Goal: Task Accomplishment & Management: Manage account settings

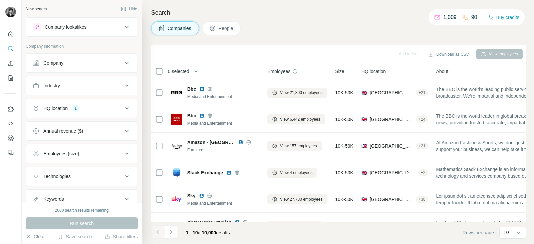
click at [113, 86] on div "Industry" at bounding box center [78, 86] width 90 height 7
click at [89, 103] on input at bounding box center [78, 102] width 83 height 7
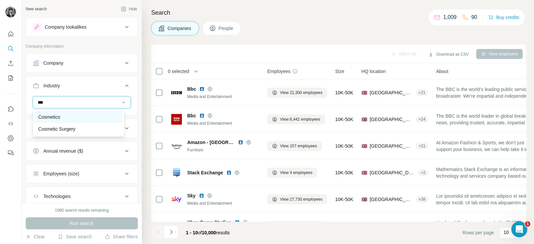
type input "***"
click at [82, 120] on div "Cosmetics" at bounding box center [78, 117] width 80 height 7
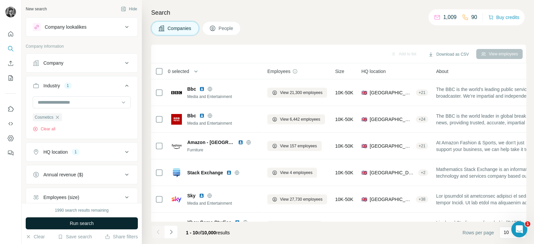
click at [92, 224] on span "Run search" at bounding box center [82, 223] width 24 height 7
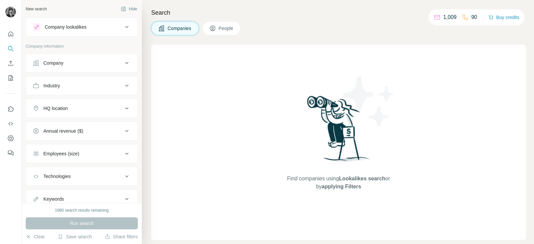
click at [125, 63] on icon at bounding box center [126, 63] width 3 height 2
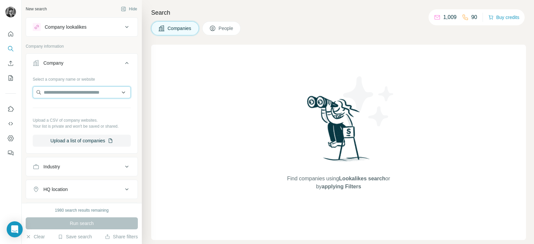
click at [100, 95] on input "text" at bounding box center [82, 93] width 98 height 12
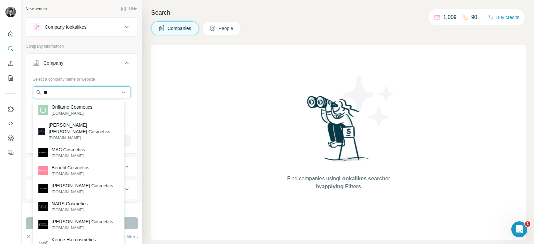
type input "*"
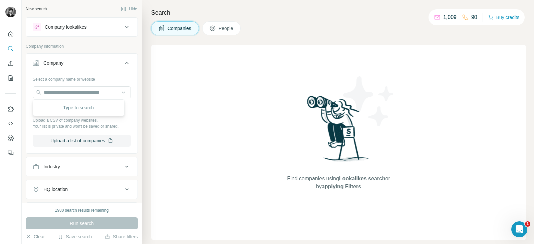
click at [123, 166] on icon at bounding box center [127, 167] width 8 height 8
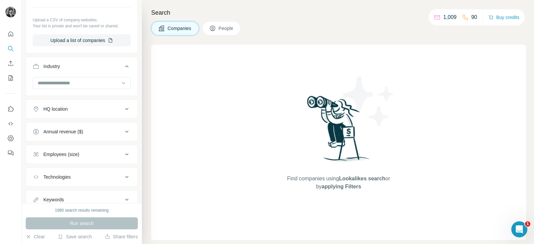
scroll to position [124, 0]
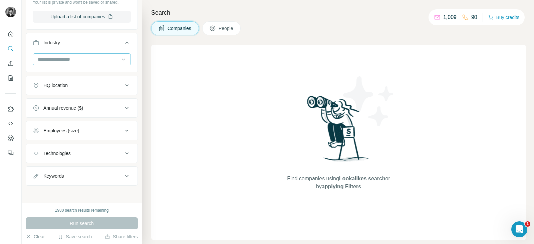
click at [97, 60] on input at bounding box center [78, 59] width 83 height 7
type input "****"
click at [97, 72] on div "Cosmetics" at bounding box center [78, 73] width 80 height 7
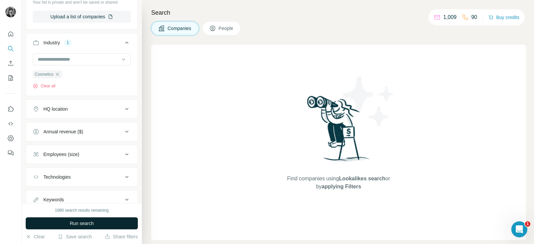
click at [79, 228] on button "Run search" at bounding box center [82, 224] width 112 height 12
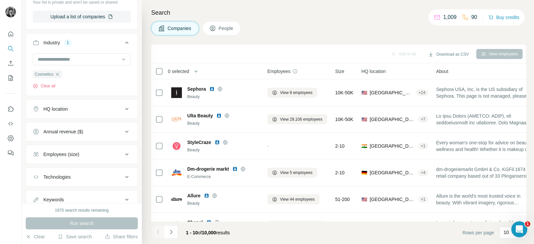
scroll to position [148, 0]
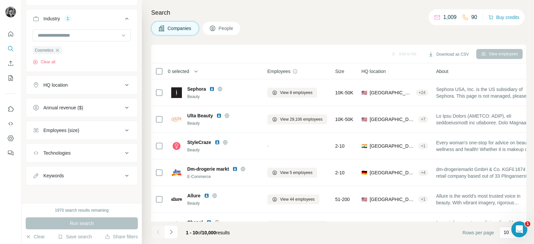
click at [123, 129] on icon at bounding box center [127, 131] width 8 height 8
click at [35, 169] on icon at bounding box center [37, 170] width 8 height 8
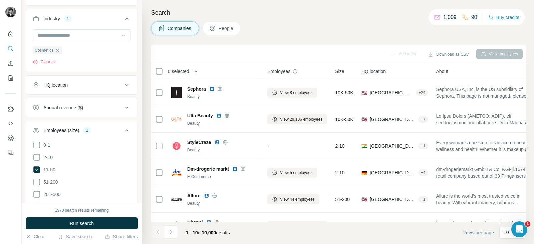
click at [116, 87] on div "HQ location" at bounding box center [78, 85] width 90 height 7
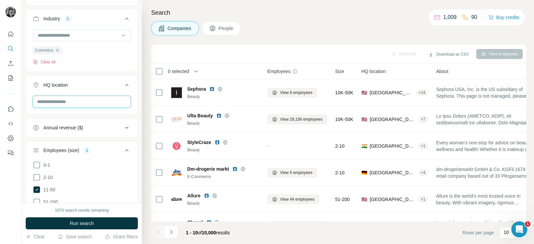
click at [91, 101] on input "text" at bounding box center [82, 102] width 98 height 12
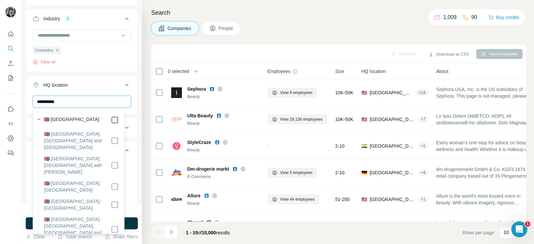
type input "**********"
click at [123, 83] on icon at bounding box center [127, 85] width 8 height 8
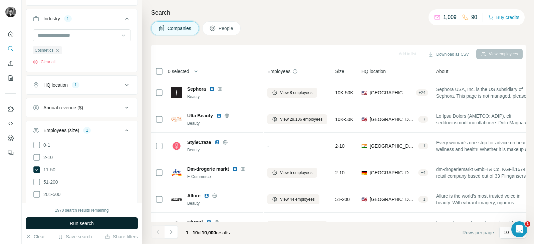
click at [94, 223] on span "Run search" at bounding box center [82, 223] width 24 height 7
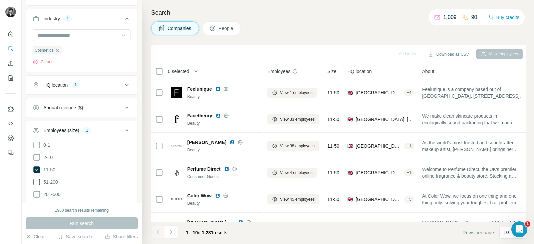
click at [41, 181] on span "51-200" at bounding box center [49, 182] width 17 height 7
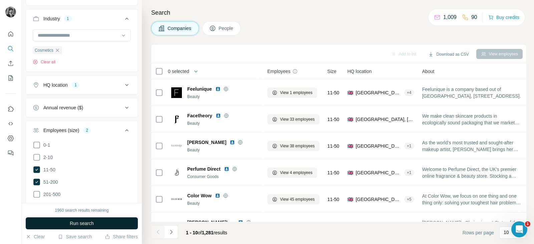
click at [88, 228] on button "Run search" at bounding box center [82, 224] width 112 height 12
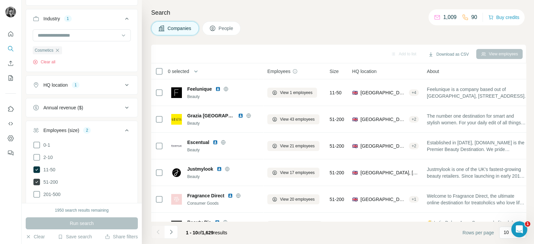
click at [37, 183] on icon at bounding box center [36, 182] width 7 height 7
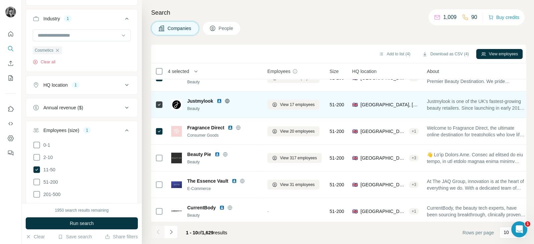
scroll to position [76, 0]
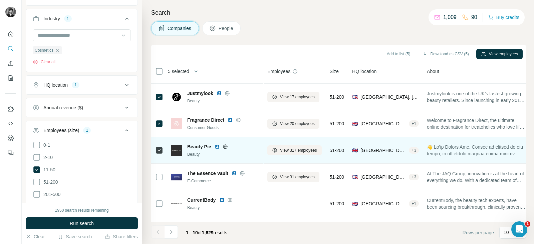
click at [163, 149] on icon at bounding box center [159, 151] width 8 height 8
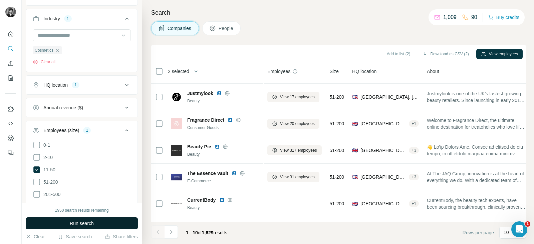
click at [94, 223] on span "Run search" at bounding box center [82, 223] width 24 height 7
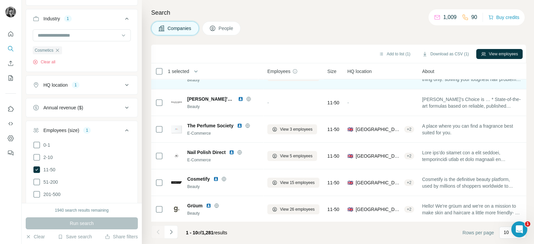
scroll to position [129, 0]
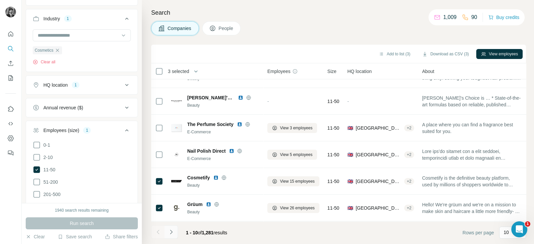
click at [172, 231] on icon "Navigate to next page" at bounding box center [171, 232] width 7 height 7
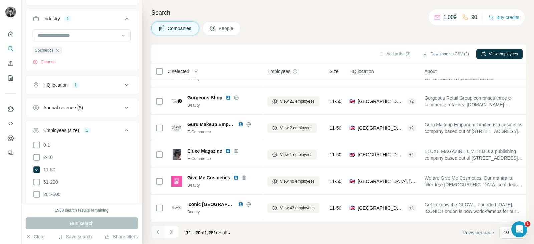
click at [156, 232] on icon "Navigate to previous page" at bounding box center [158, 232] width 7 height 7
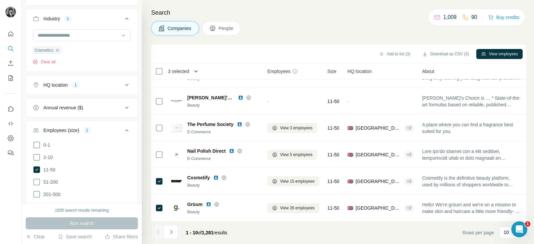
click at [196, 72] on icon "button" at bounding box center [196, 71] width 7 height 7
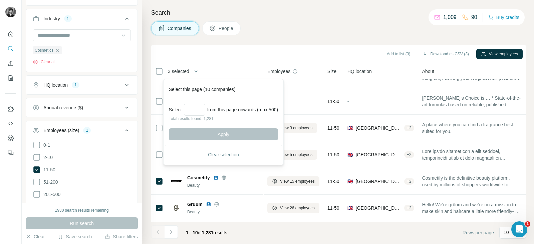
click at [204, 65] on th "3 selected" at bounding box center [204, 71] width 107 height 16
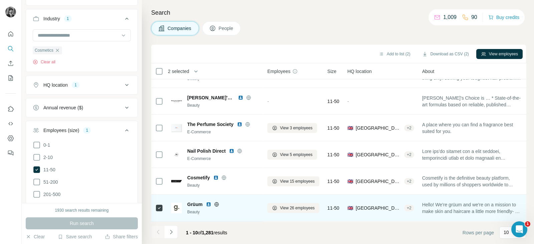
click at [155, 204] on icon at bounding box center [159, 208] width 8 height 8
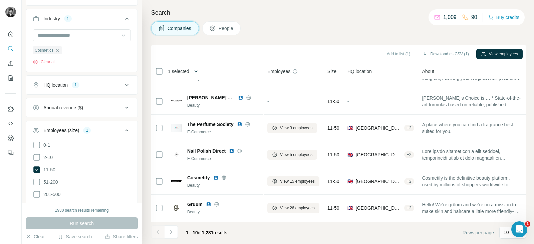
click at [199, 73] on icon "button" at bounding box center [196, 71] width 7 height 7
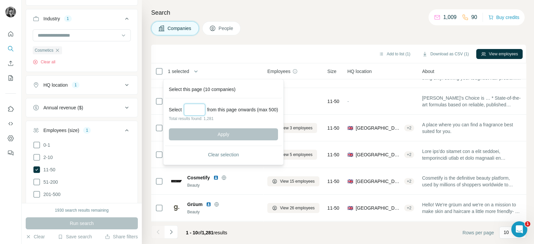
click at [204, 107] on input "Select a number (up to 500)" at bounding box center [194, 110] width 21 height 12
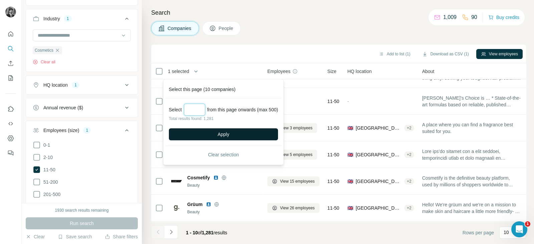
type input "***"
click at [240, 135] on button "Apply" at bounding box center [223, 135] width 109 height 12
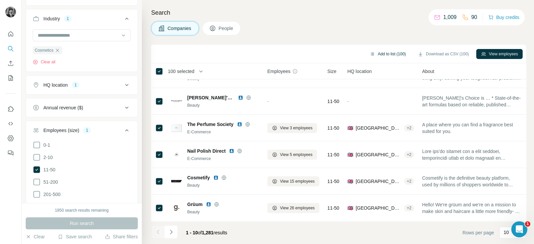
click at [386, 56] on button "Add to list (100)" at bounding box center [387, 54] width 45 height 10
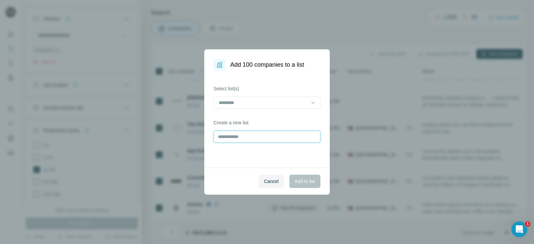
click at [266, 137] on input "text" at bounding box center [267, 137] width 107 height 12
click at [264, 138] on input "**********" at bounding box center [267, 137] width 107 height 12
type input "**********"
click at [308, 180] on span "Add to list" at bounding box center [305, 181] width 20 height 7
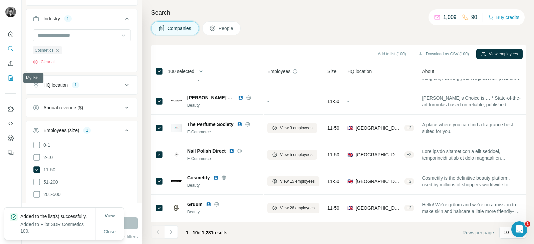
click at [11, 80] on icon "My lists" at bounding box center [11, 77] width 4 height 5
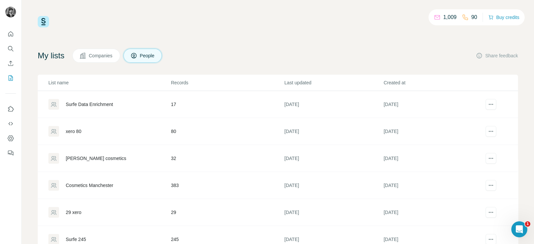
click at [105, 52] on span "Companies" at bounding box center [101, 55] width 24 height 7
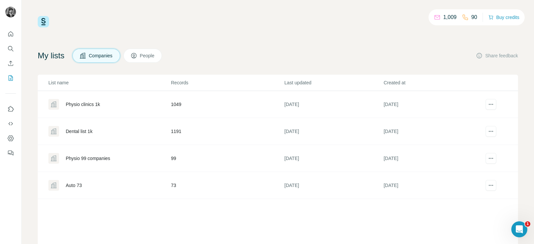
click at [103, 60] on button "Companies" at bounding box center [96, 56] width 48 height 14
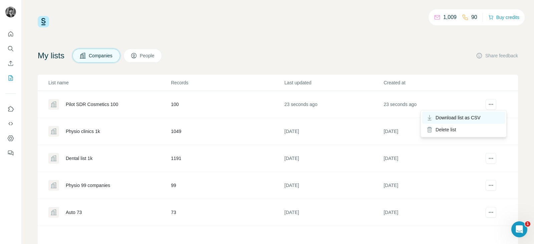
click at [461, 118] on span "Download list as CSV" at bounding box center [458, 118] width 45 height 7
click at [316, 28] on div "1,009 90 Buy credits My lists Companies People Share feedback List name Records…" at bounding box center [278, 135] width 481 height 239
